Goal: Task Accomplishment & Management: Complete application form

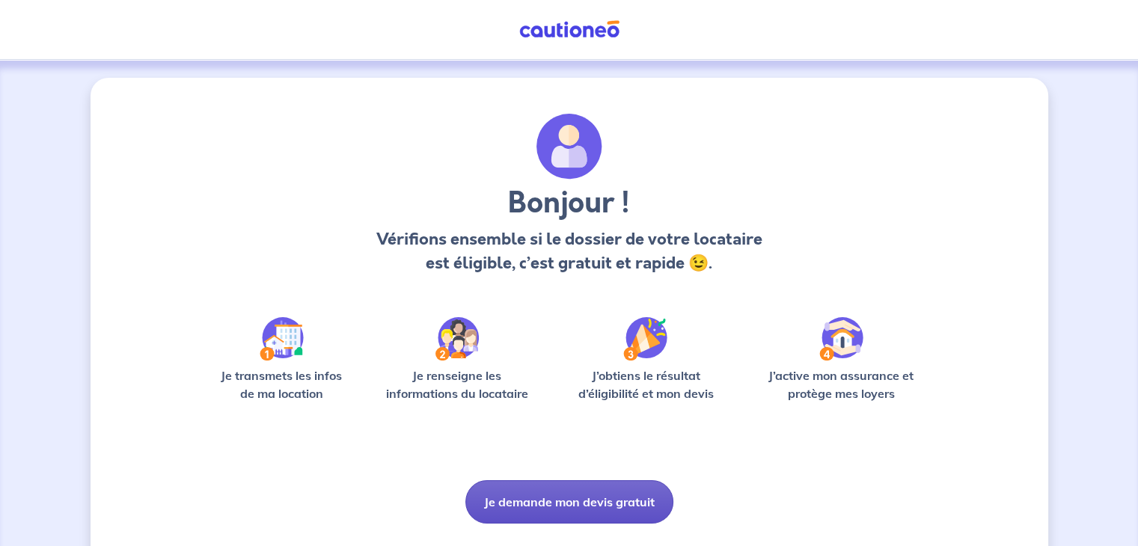
click at [588, 504] on button "Je demande mon devis gratuit" at bounding box center [570, 502] width 208 height 43
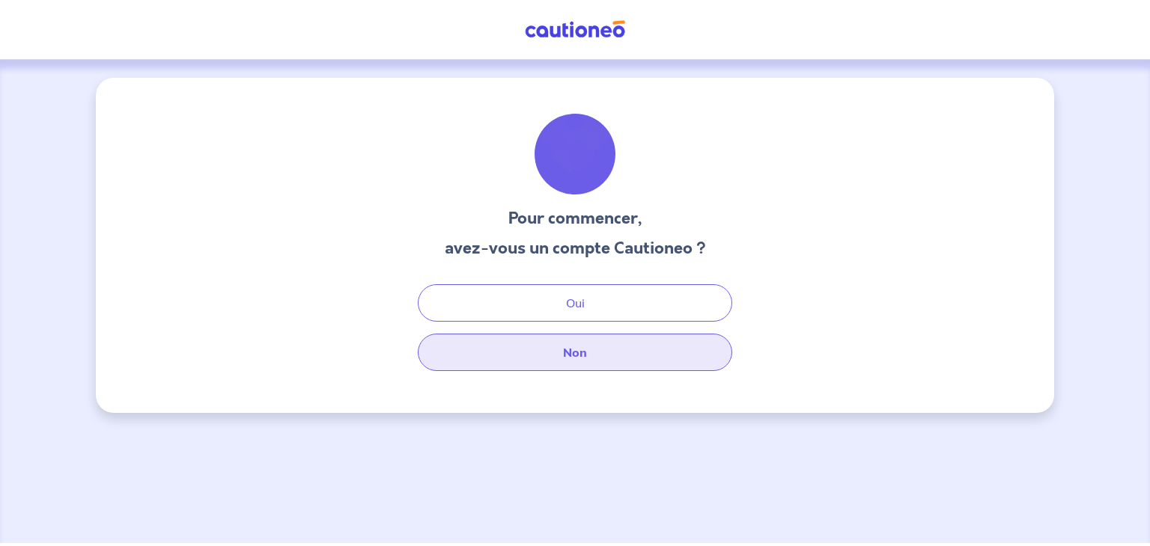
click at [576, 358] on button "Non" at bounding box center [575, 352] width 314 height 37
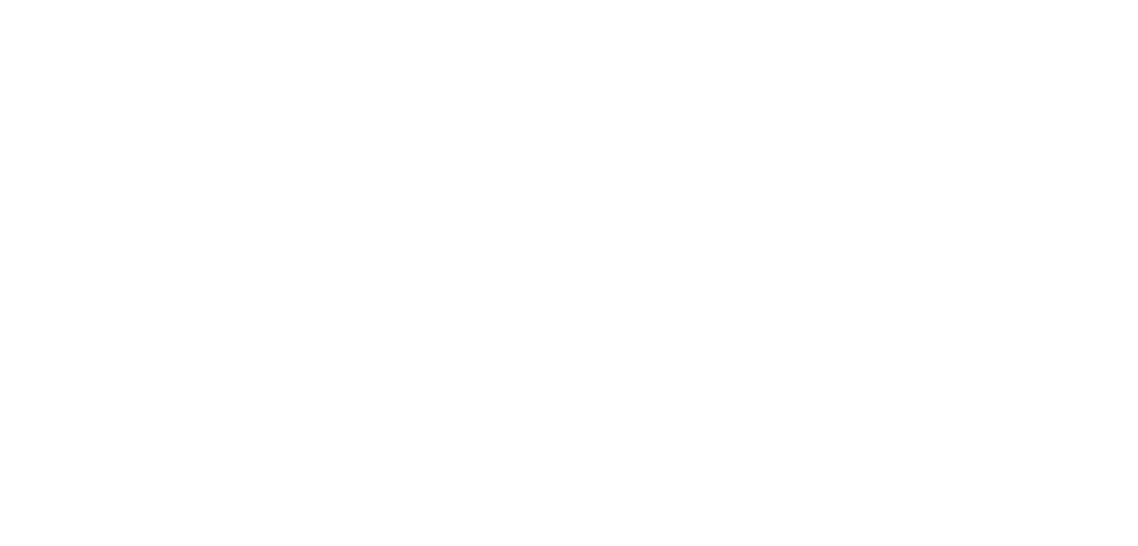
select select "FR"
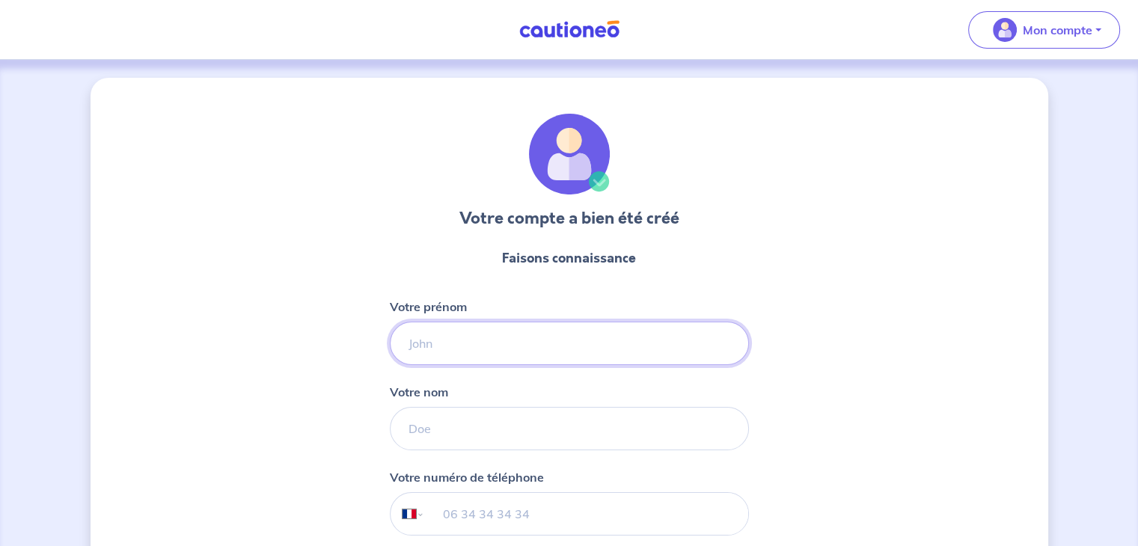
click at [550, 341] on input "Votre prénom" at bounding box center [569, 343] width 359 height 43
type input "A"
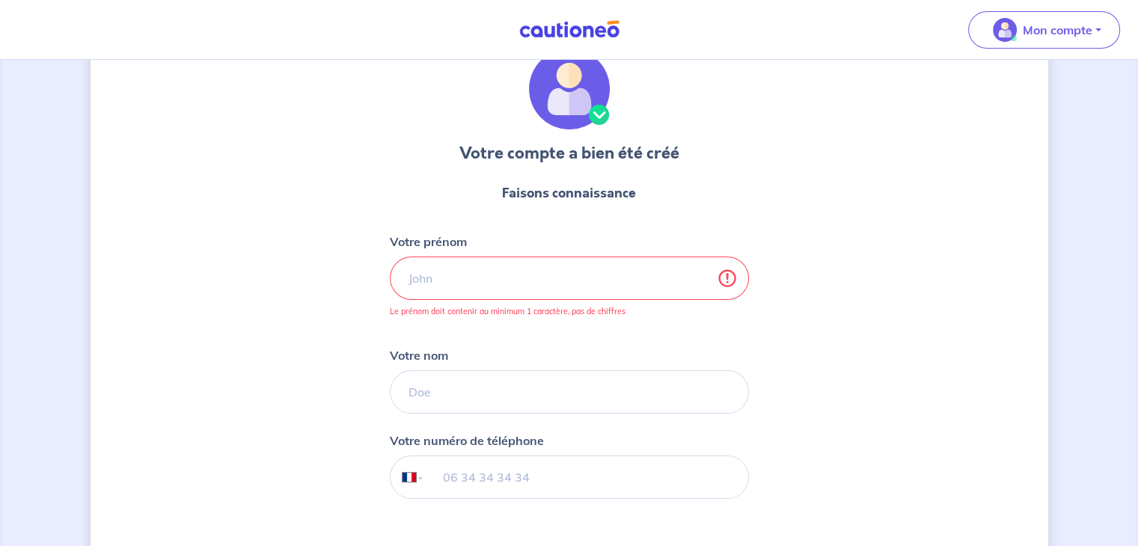
scroll to position [68, 0]
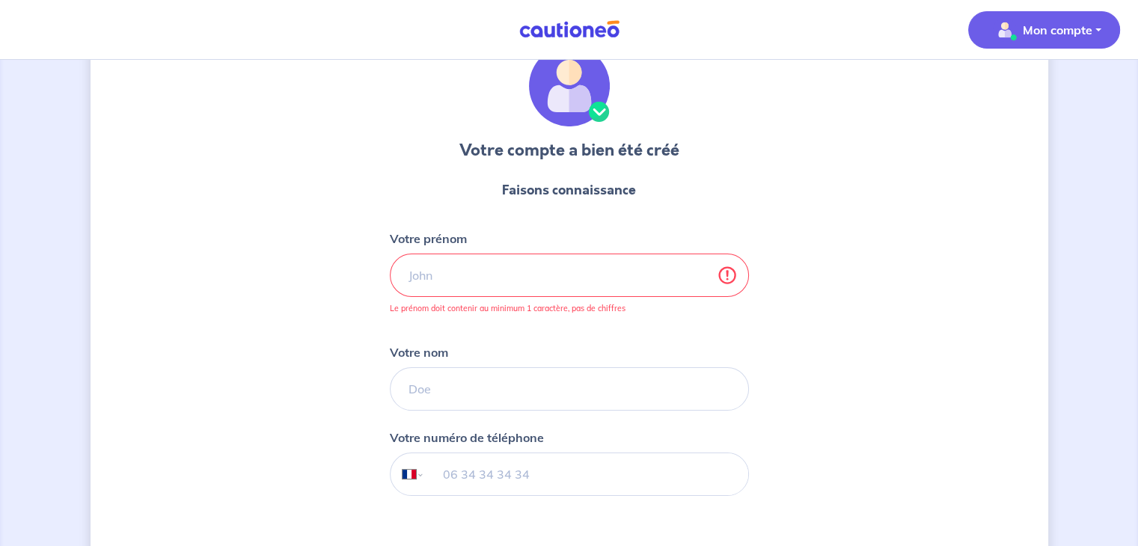
click at [1091, 27] on button "Mon compte" at bounding box center [1045, 29] width 152 height 37
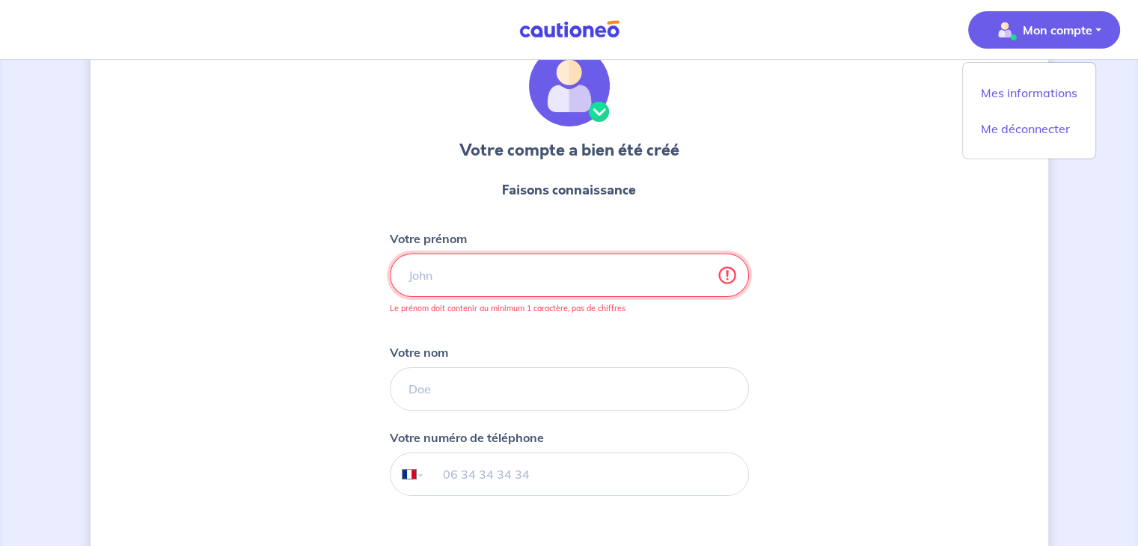
click at [665, 286] on input "Votre prénom" at bounding box center [569, 275] width 359 height 43
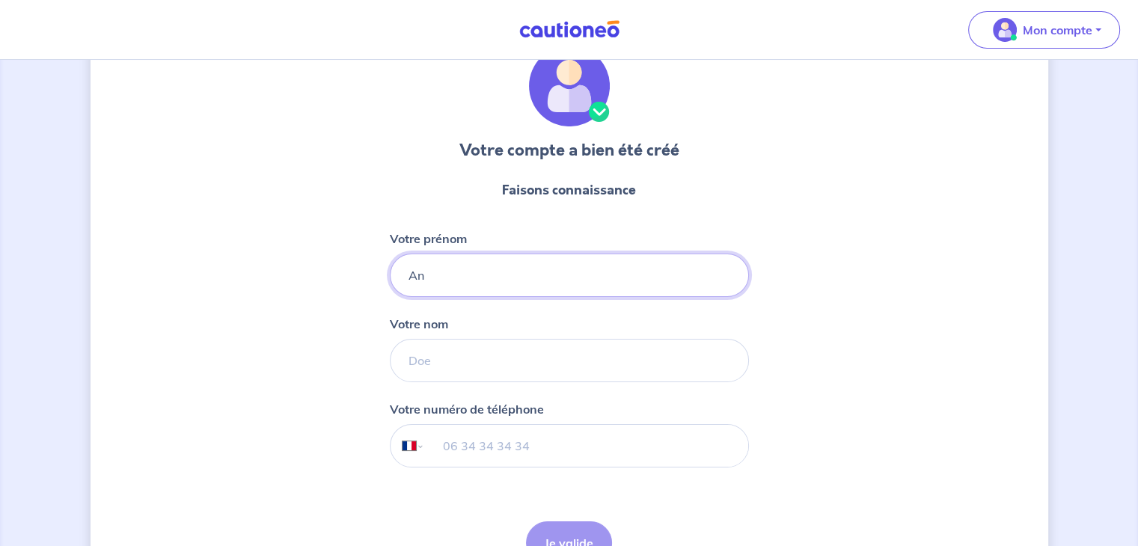
type input "A"
type input "[PERSON_NAME]"
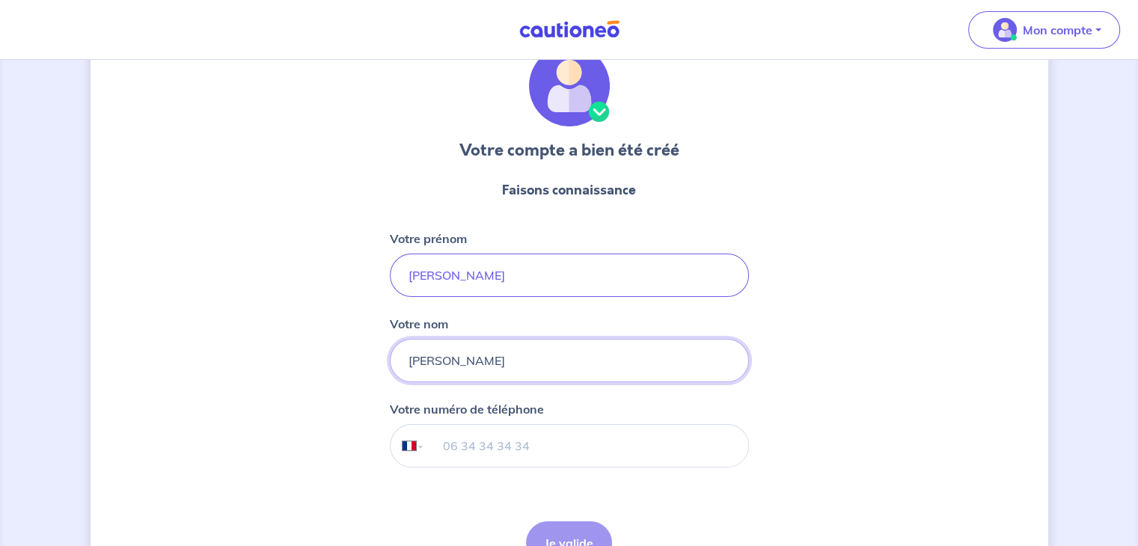
type input "[PERSON_NAME]"
click at [421, 448] on div "International [GEOGRAPHIC_DATA] [GEOGRAPHIC_DATA] [GEOGRAPHIC_DATA] [GEOGRAPHIC…" at bounding box center [569, 445] width 359 height 43
click at [413, 446] on select "International [GEOGRAPHIC_DATA] [GEOGRAPHIC_DATA] [GEOGRAPHIC_DATA] [GEOGRAPHIC…" at bounding box center [406, 446] width 31 height 42
select select "MQ"
click at [391, 425] on select "International [GEOGRAPHIC_DATA] [GEOGRAPHIC_DATA] [GEOGRAPHIC_DATA] [GEOGRAPHIC…" at bounding box center [406, 446] width 31 height 42
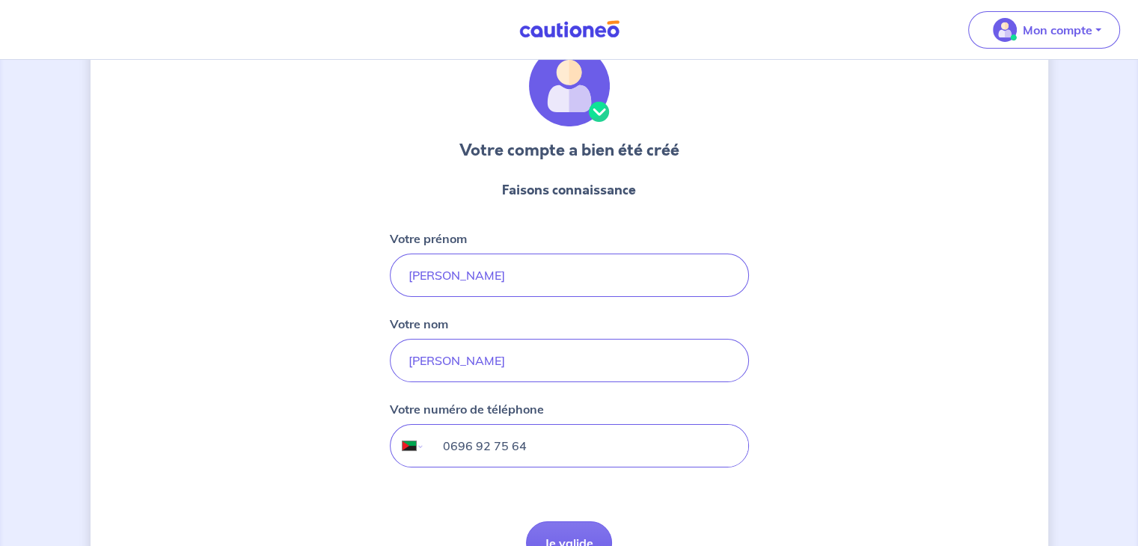
scroll to position [158, 0]
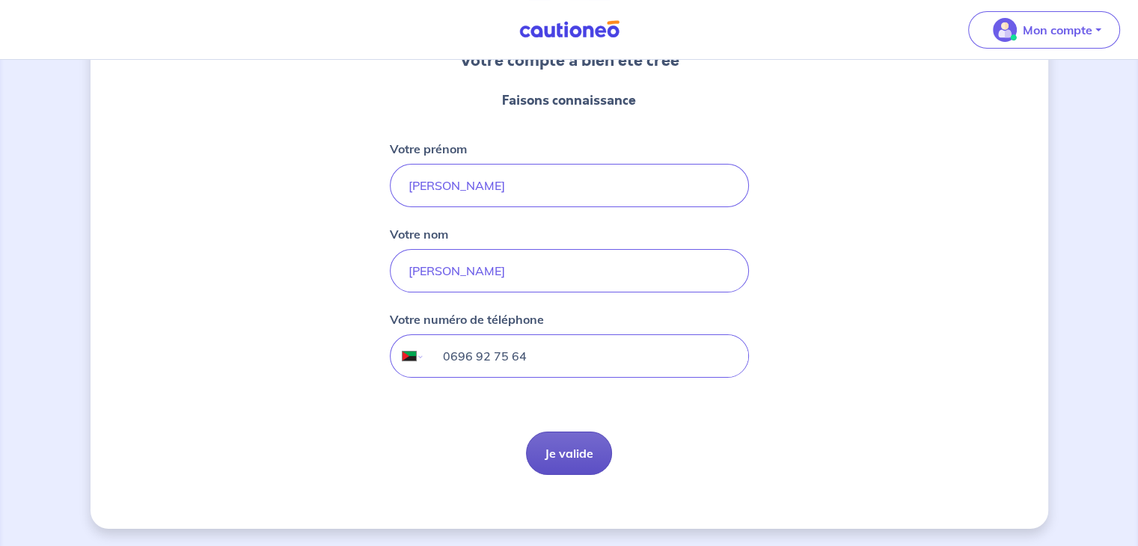
type input "0696 92 75 64"
click at [559, 456] on button "Je valide" at bounding box center [569, 453] width 86 height 43
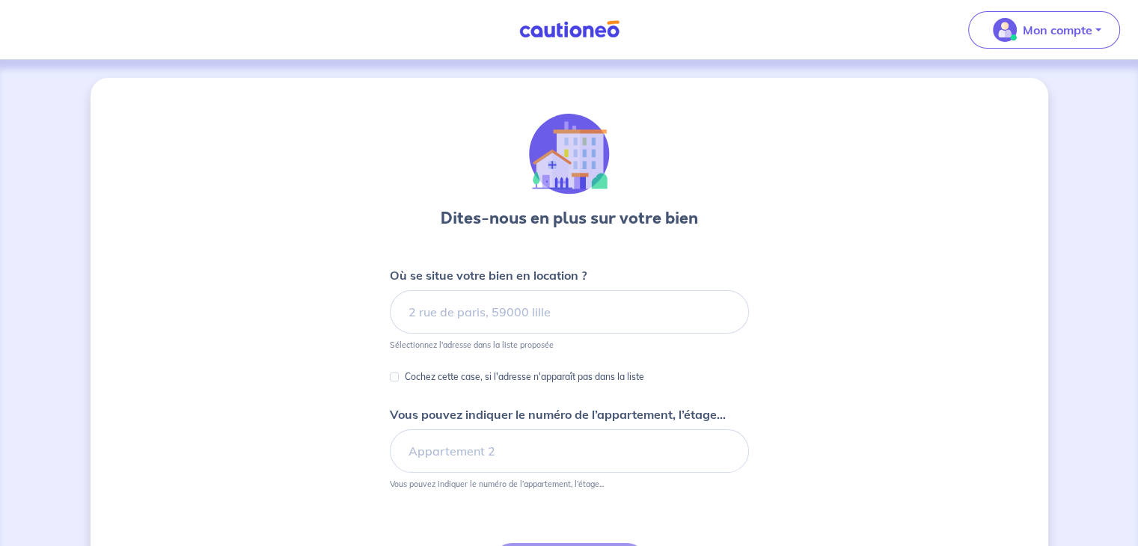
click at [568, 34] on img at bounding box center [569, 29] width 112 height 19
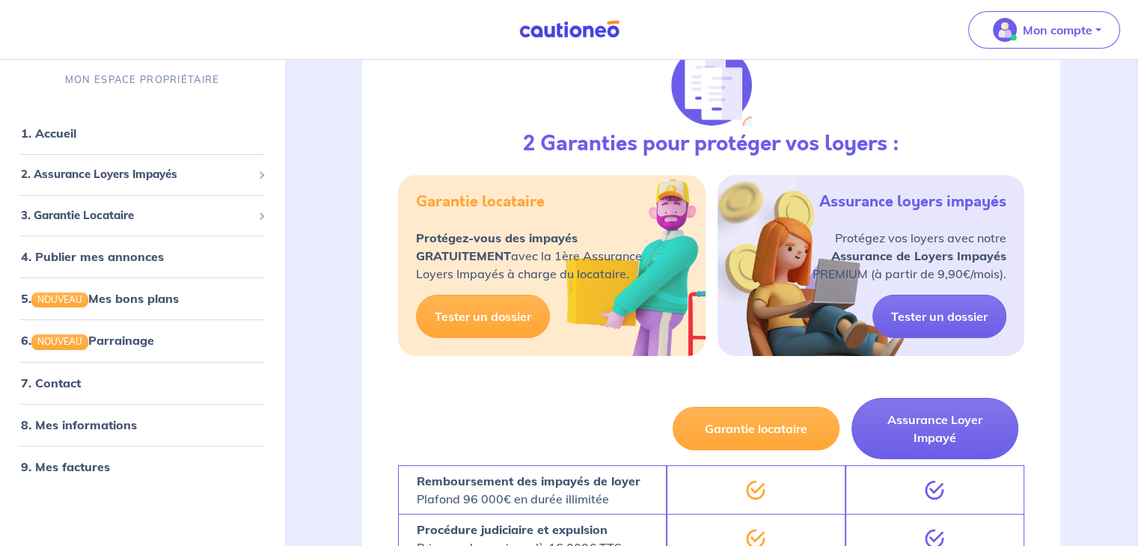
scroll to position [202, 0]
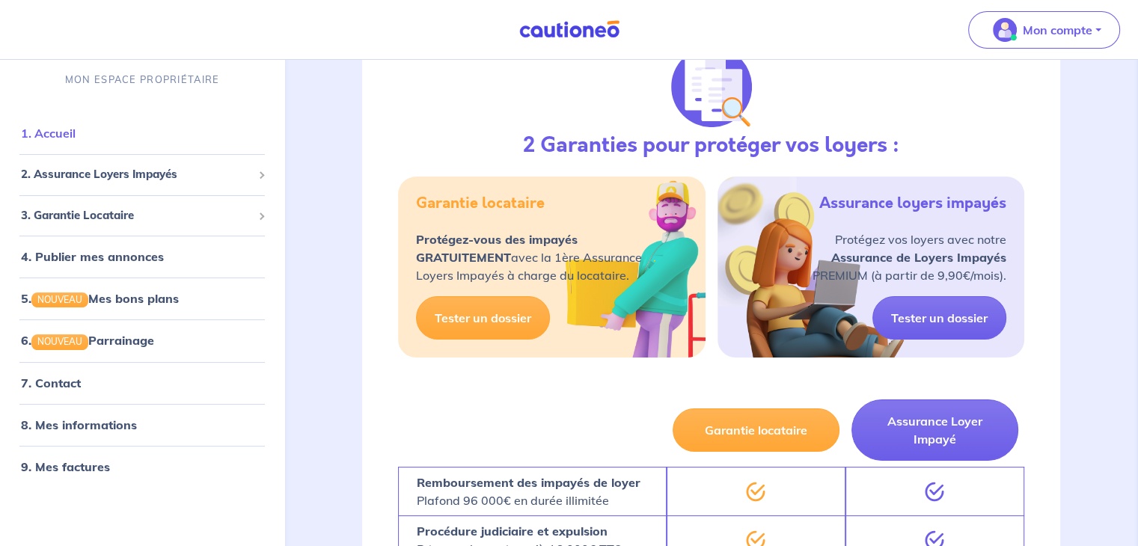
click at [66, 130] on link "1. Accueil" at bounding box center [48, 133] width 55 height 15
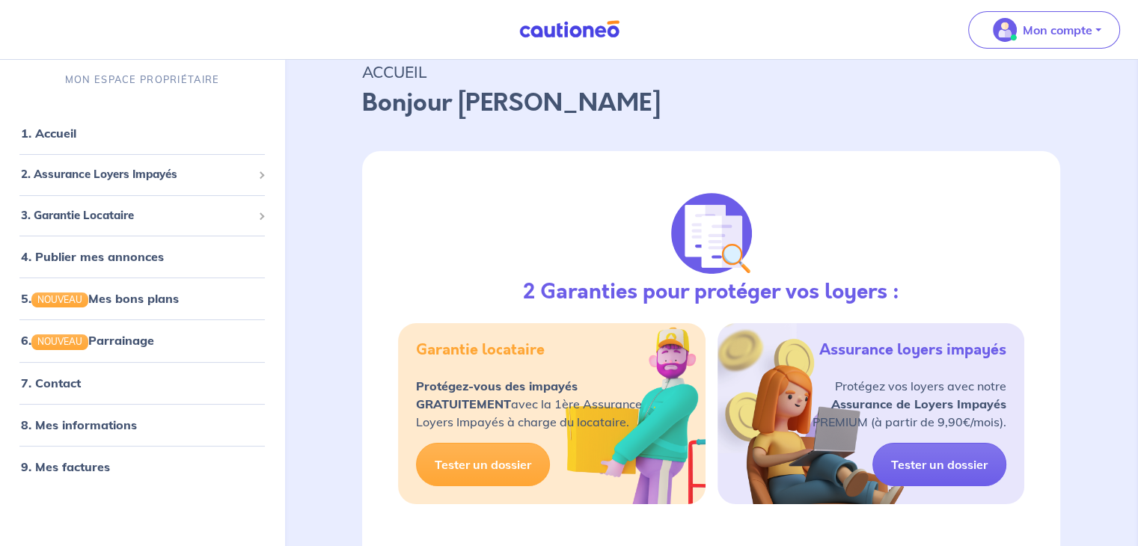
scroll to position [56, 0]
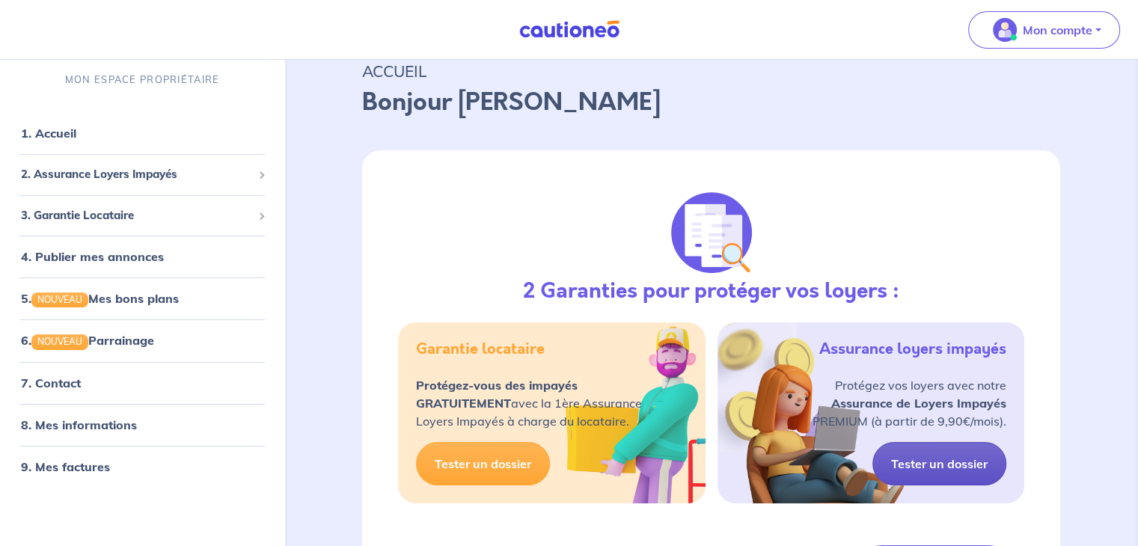
click at [942, 468] on link "Tester un dossier" at bounding box center [940, 463] width 134 height 43
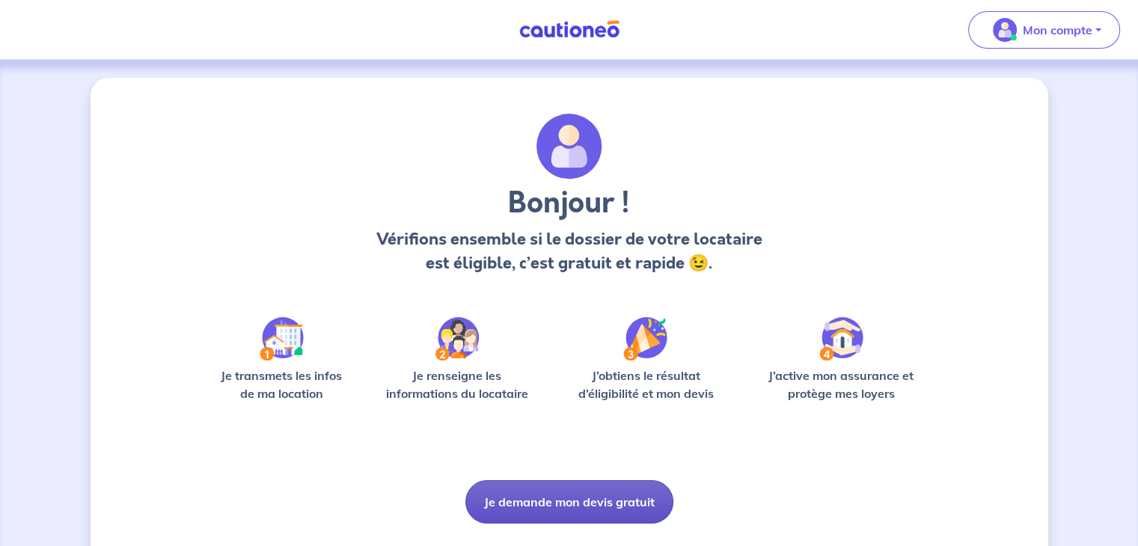
click at [559, 504] on button "Je demande mon devis gratuit" at bounding box center [570, 502] width 208 height 43
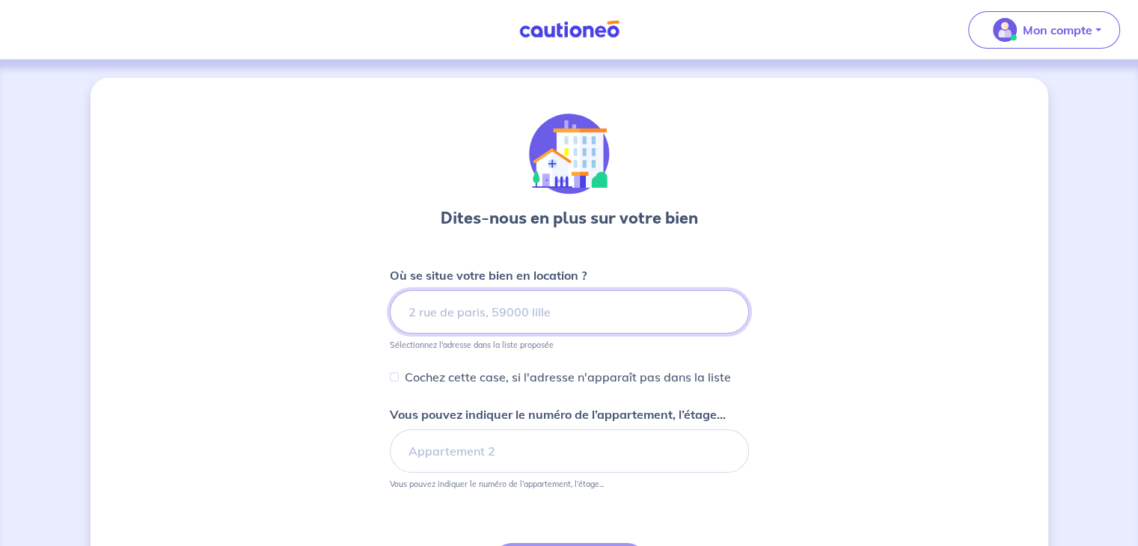
click at [472, 317] on input at bounding box center [569, 311] width 359 height 43
